Goal: Find specific page/section: Find specific page/section

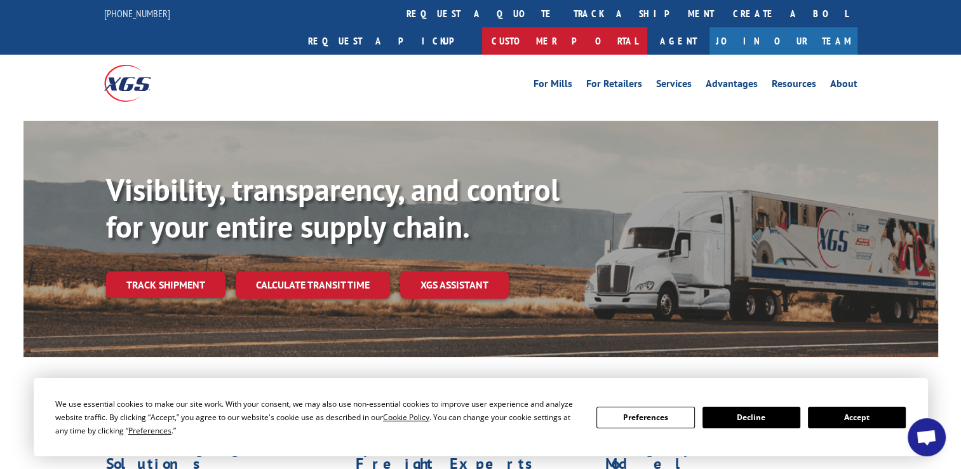
click at [647, 27] on link "Customer Portal" at bounding box center [564, 40] width 165 height 27
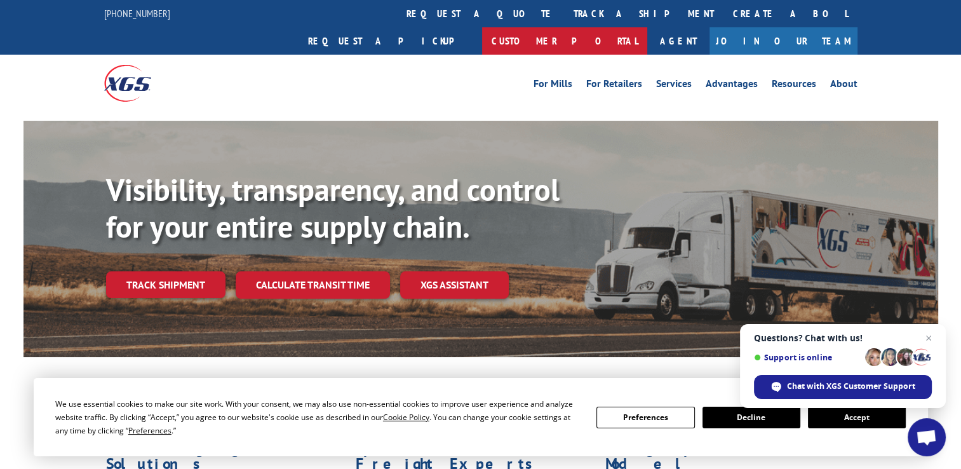
click at [647, 27] on link "Customer Portal" at bounding box center [564, 40] width 165 height 27
